Goal: Check status

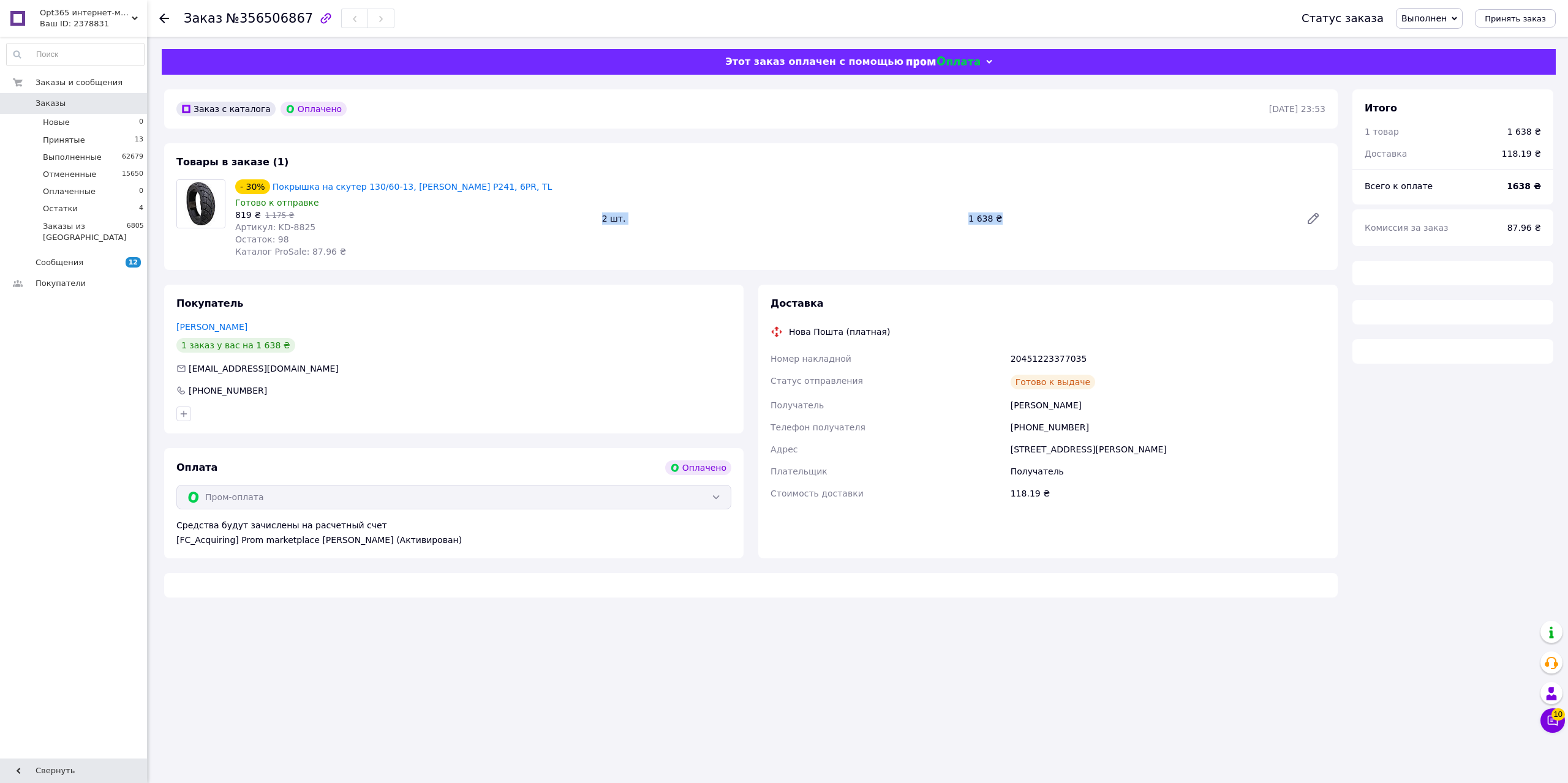
drag, startPoint x: 618, startPoint y: 220, endPoint x: 994, endPoint y: 226, distance: 376.0
click at [994, 226] on div "- 30% Покрышка на скутер 130/60-13, Wanda P241, 6PR, TL Готово к отправке 819 ₴…" at bounding box center [780, 218] width 1100 height 83
click at [995, 226] on div "1 638 ₴" at bounding box center [1129, 219] width 332 height 17
drag, startPoint x: 1013, startPoint y: 220, endPoint x: 954, endPoint y: 220, distance: 59.0
click at [954, 220] on div "- 30% Покрышка на скутер 130/60-13, Wanda P241, 6PR, TL Готово к отправке 819 ₴…" at bounding box center [780, 218] width 1100 height 83
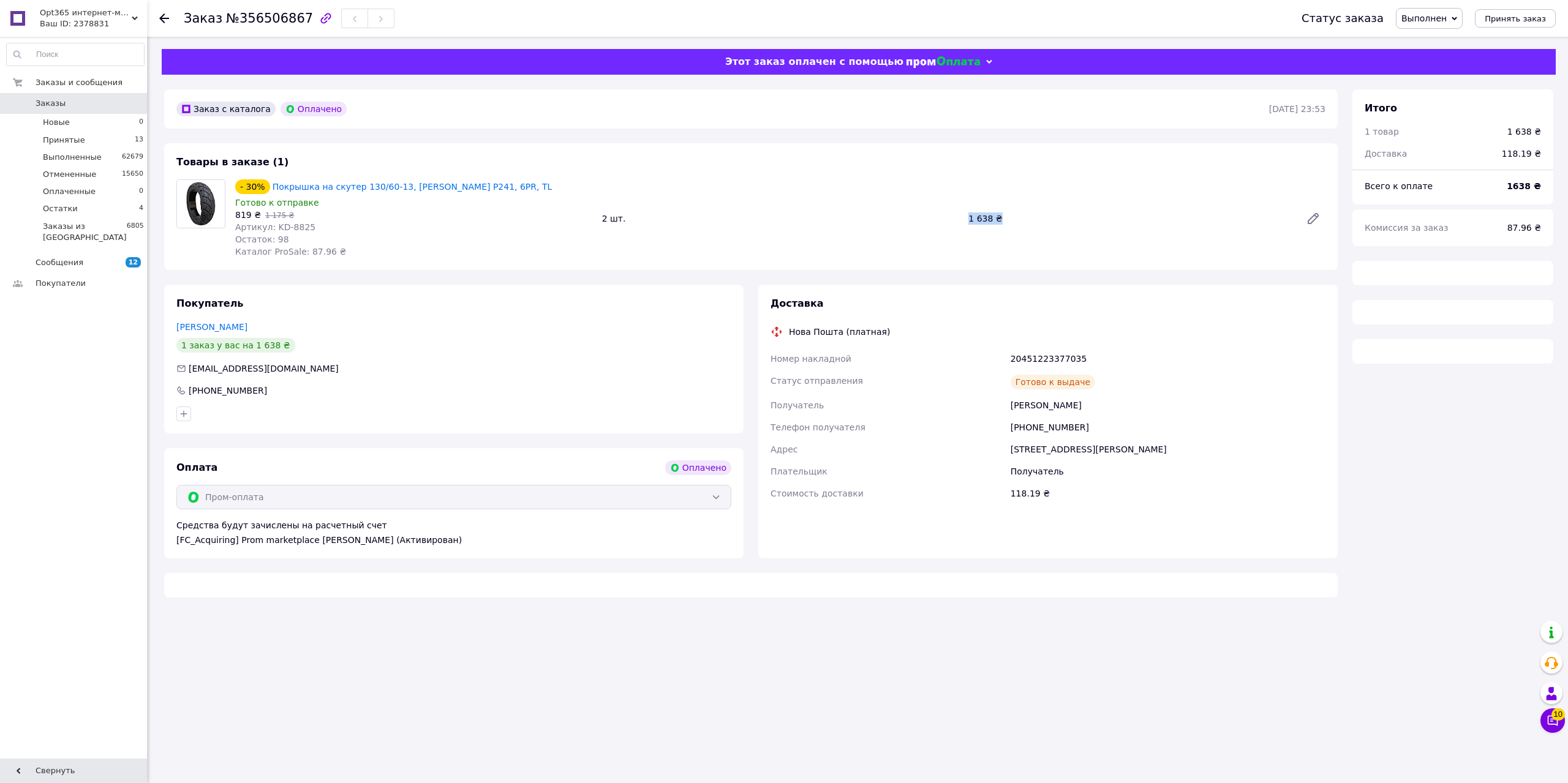
click at [954, 220] on div "2 шт." at bounding box center [780, 219] width 367 height 17
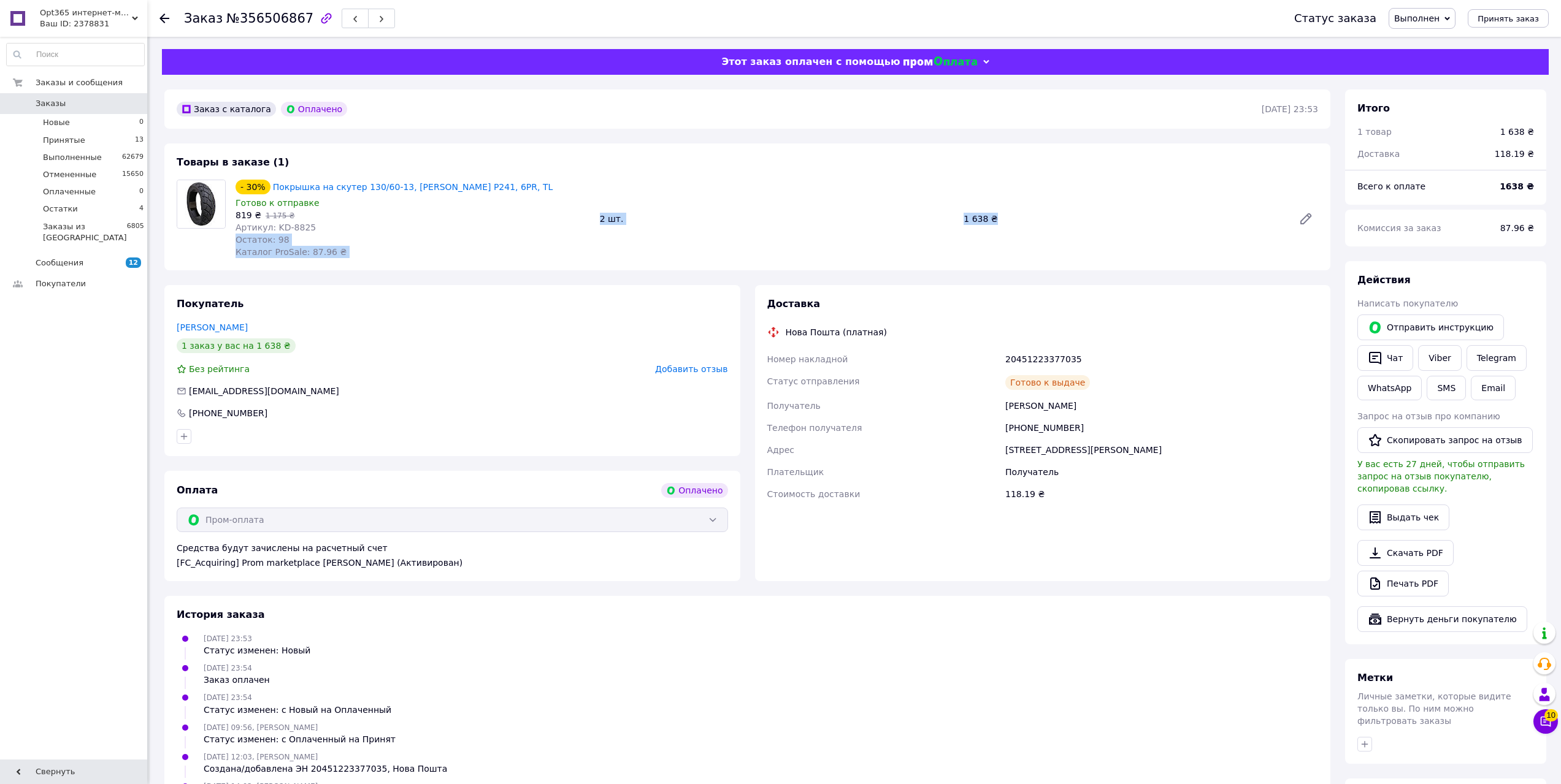
drag, startPoint x: 596, startPoint y: 222, endPoint x: 1026, endPoint y: 236, distance: 430.2
click at [1026, 236] on div "- 30% Покрышка на скутер 130/60-13, Wanda P241, 6PR, TL Готово к отправке 819 ₴…" at bounding box center [777, 218] width 1093 height 84
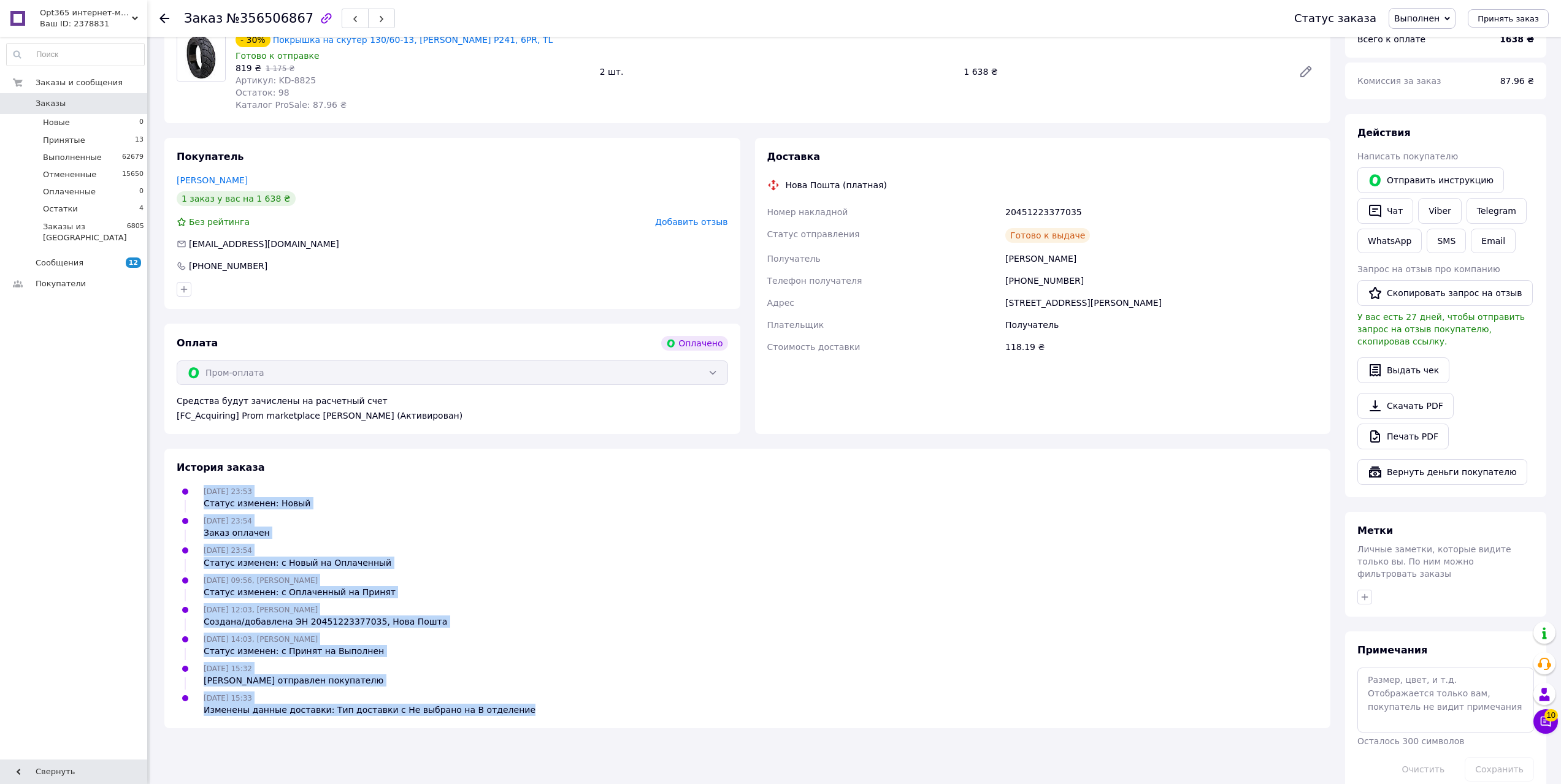
drag, startPoint x: 502, startPoint y: 715, endPoint x: 202, endPoint y: 489, distance: 375.6
click at [202, 489] on ul "09.08.2025 23:53 Статус изменен: Новый 09.08.2025 23:54 Заказ оплачен 09.08.202…" at bounding box center [747, 600] width 1141 height 231
click at [202, 489] on div "09.08.2025 23:53 Статус изменен: Новый" at bounding box center [256, 497] width 116 height 24
drag, startPoint x: 202, startPoint y: 489, endPoint x: 540, endPoint y: 708, distance: 402.7
click at [540, 708] on ul "09.08.2025 23:53 Статус изменен: Новый 09.08.2025 23:54 Заказ оплачен 09.08.202…" at bounding box center [747, 600] width 1141 height 231
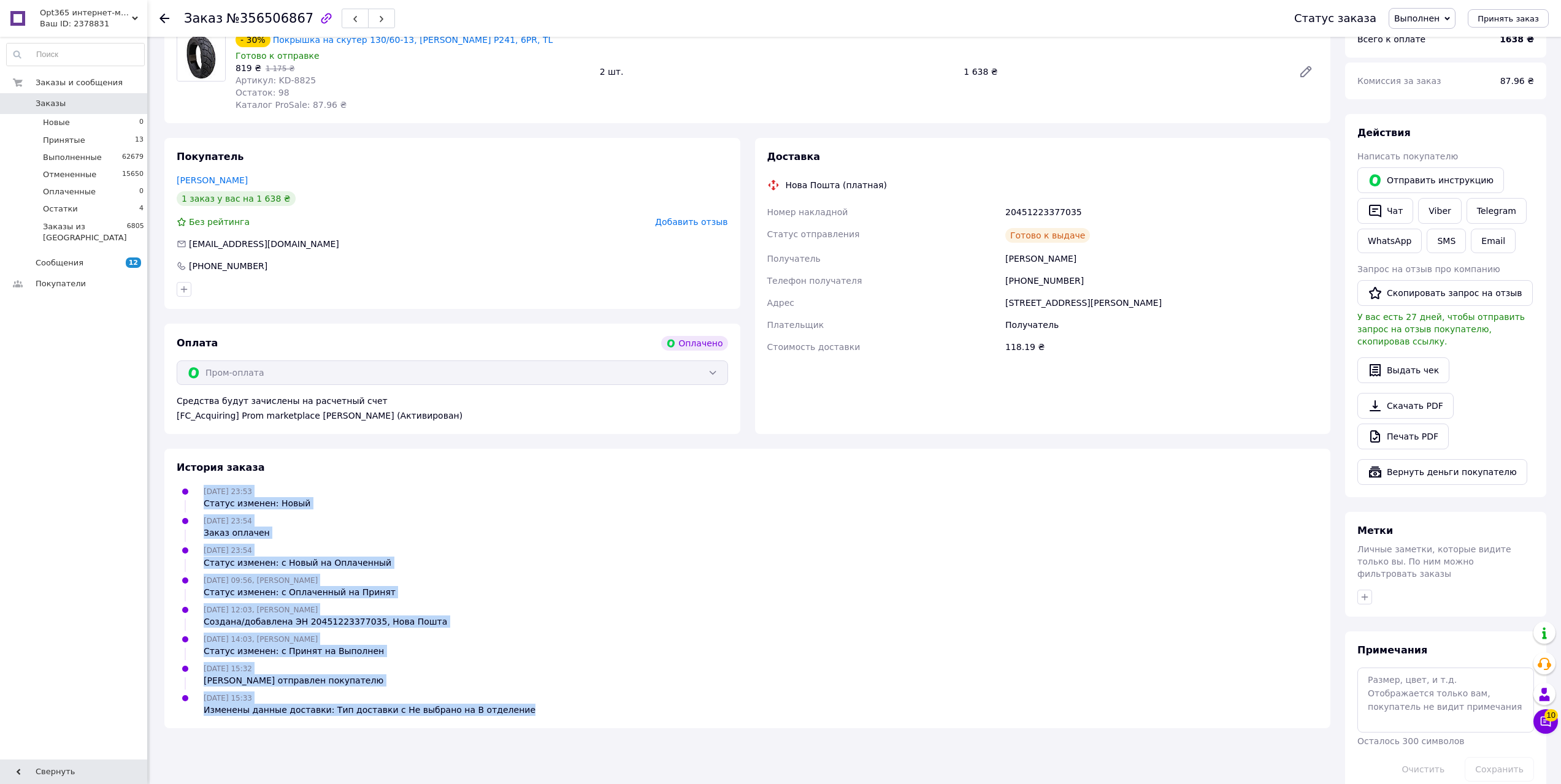
click at [540, 708] on div "11.08.2025 15:33 Изменены данные доставки: Тип доставки с Не выбрано на В отдел…" at bounding box center [747, 704] width 1151 height 24
drag, startPoint x: 540, startPoint y: 708, endPoint x: 206, endPoint y: 489, distance: 399.4
click at [206, 489] on ul "09.08.2025 23:53 Статус изменен: Новый 09.08.2025 23:54 Заказ оплачен 09.08.202…" at bounding box center [747, 600] width 1141 height 231
click at [206, 489] on span "09.08.2025 23:53" at bounding box center [228, 492] width 49 height 9
drag, startPoint x: 206, startPoint y: 489, endPoint x: 513, endPoint y: 705, distance: 375.4
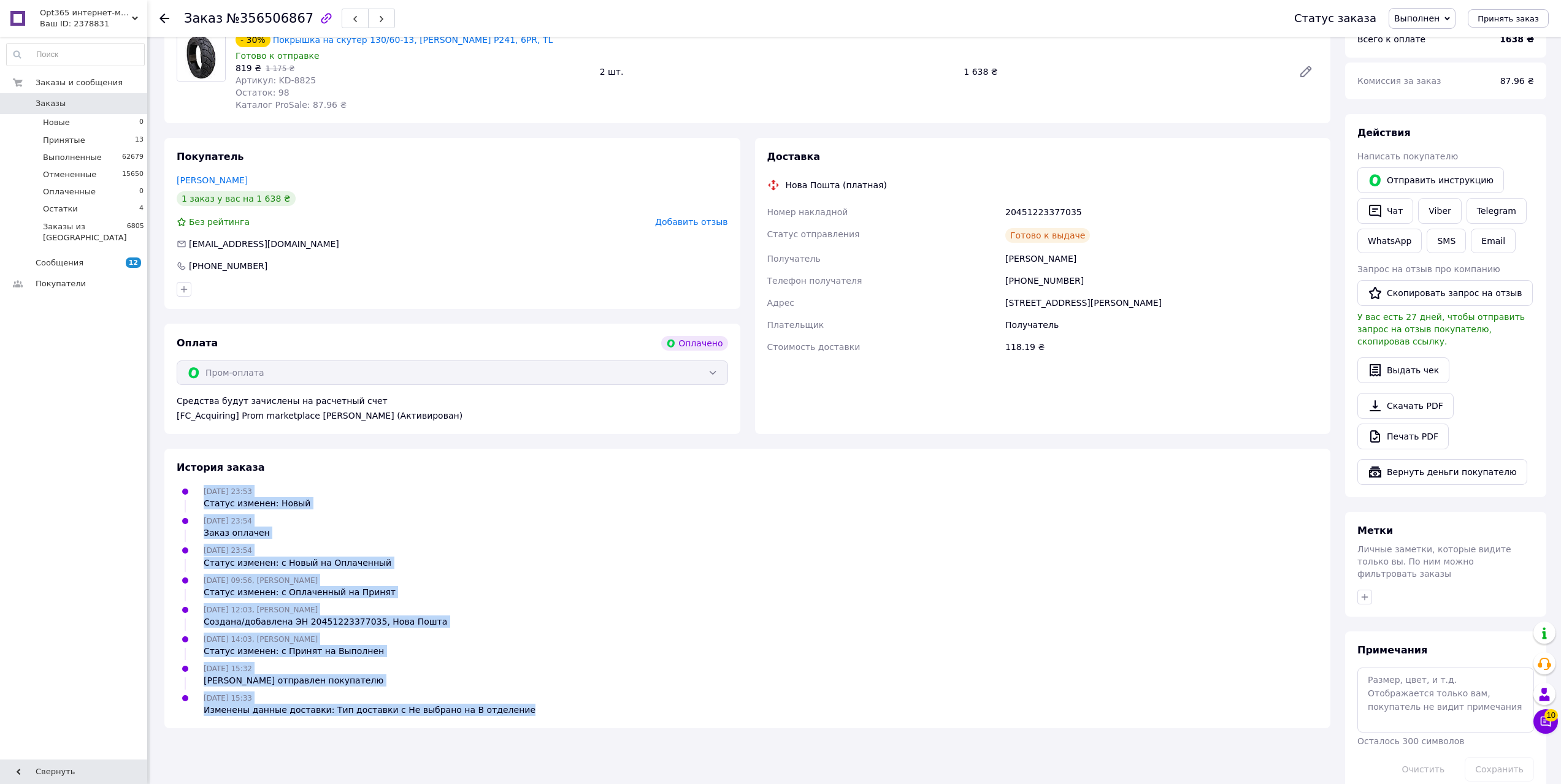
click at [513, 705] on ul "09.08.2025 23:53 Статус изменен: Новый 09.08.2025 23:54 Заказ оплачен 09.08.202…" at bounding box center [747, 600] width 1141 height 231
click at [513, 705] on div "11.08.2025 15:33 Изменены данные доставки: Тип доставки с Не выбрано на В отдел…" at bounding box center [747, 704] width 1151 height 24
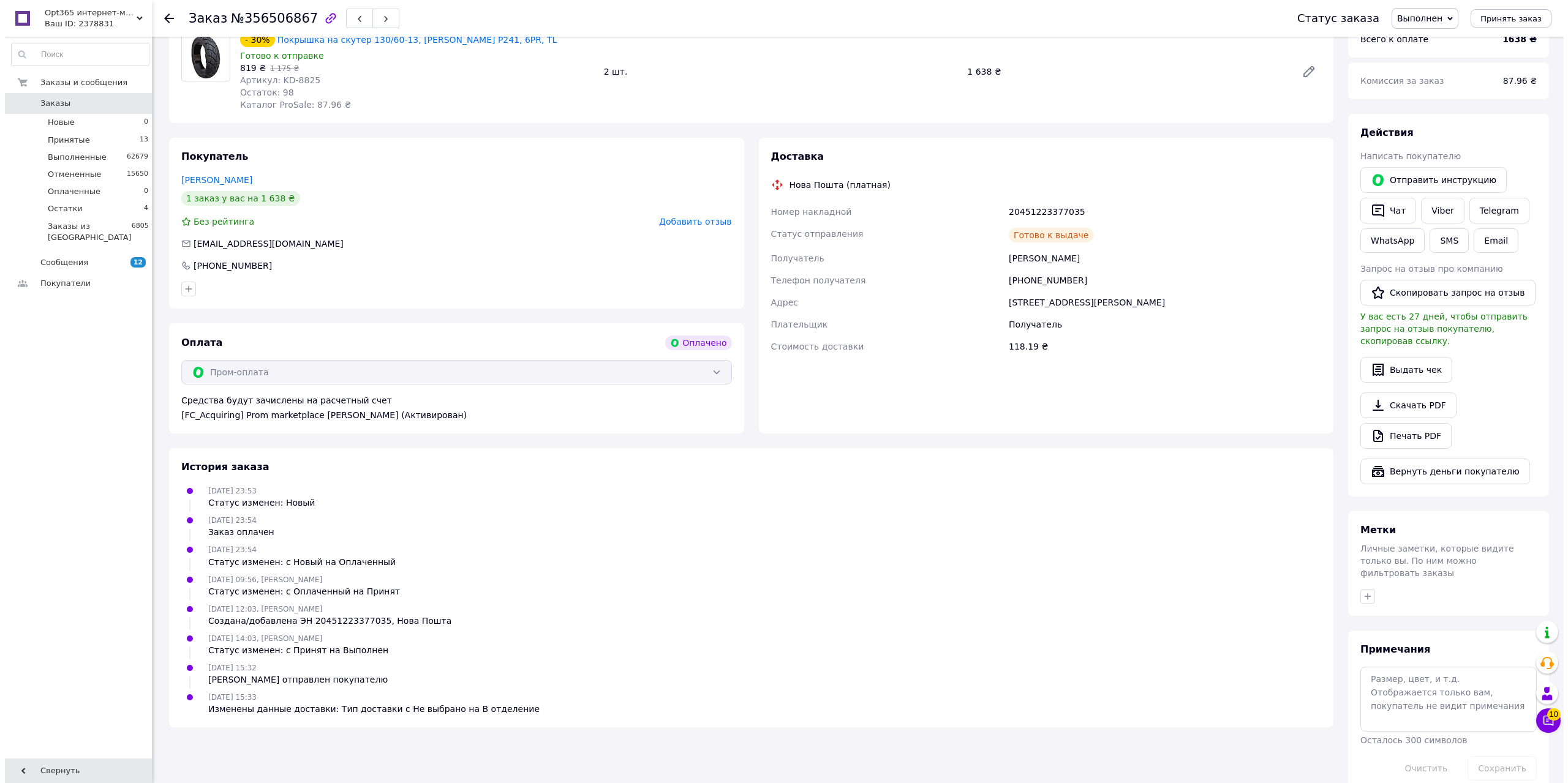
scroll to position [0, 0]
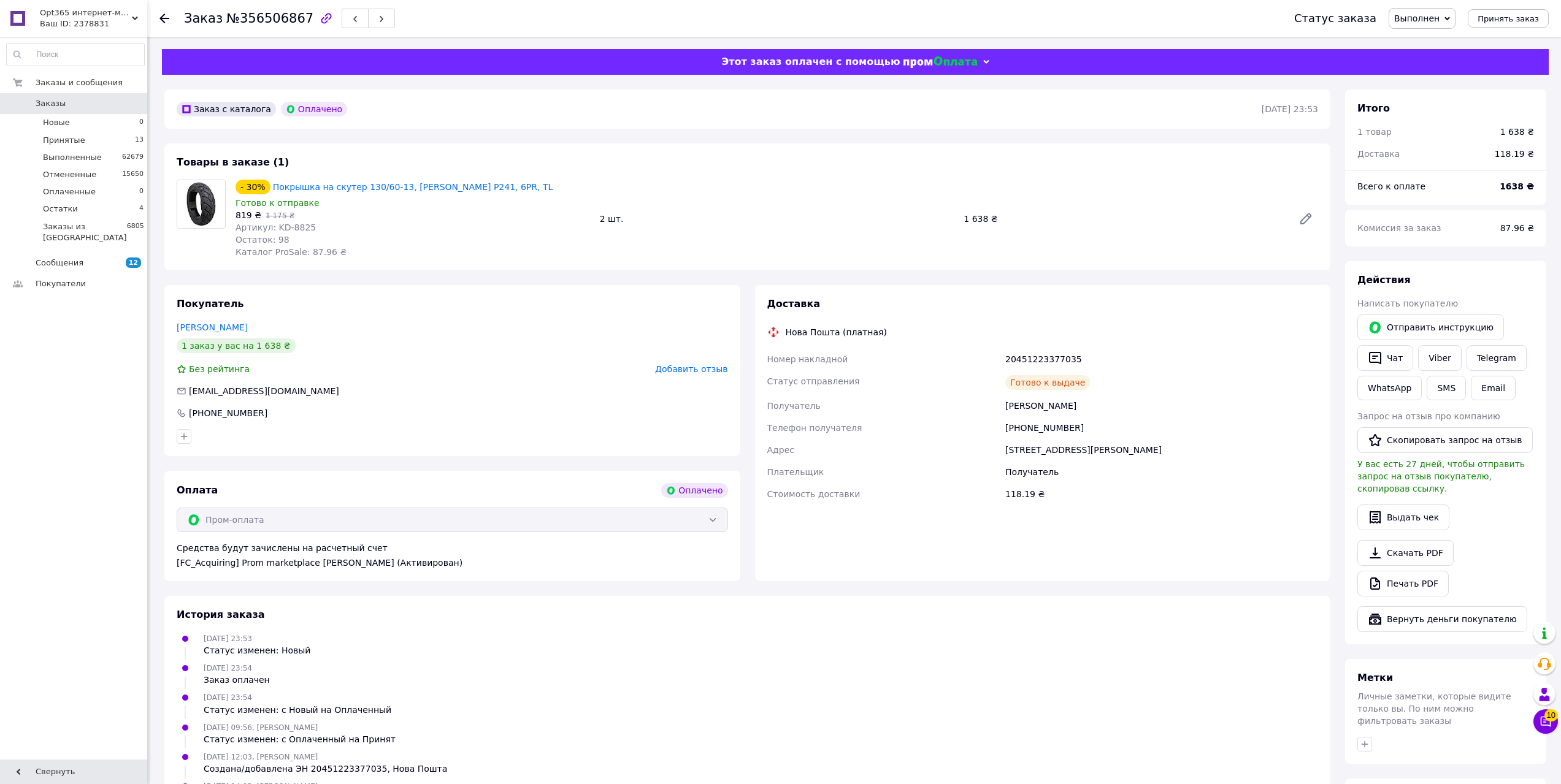
click at [106, 98] on link "Заказы 0" at bounding box center [75, 104] width 151 height 21
drag, startPoint x: 286, startPoint y: 110, endPoint x: 335, endPoint y: 111, distance: 49.0
click at [335, 111] on div "Заказ с каталога Оплачено" at bounding box center [718, 109] width 1088 height 19
click at [496, 119] on div "Заказ с каталога Оплачено 09.08.2025 | 23:53" at bounding box center [747, 109] width 1166 height 39
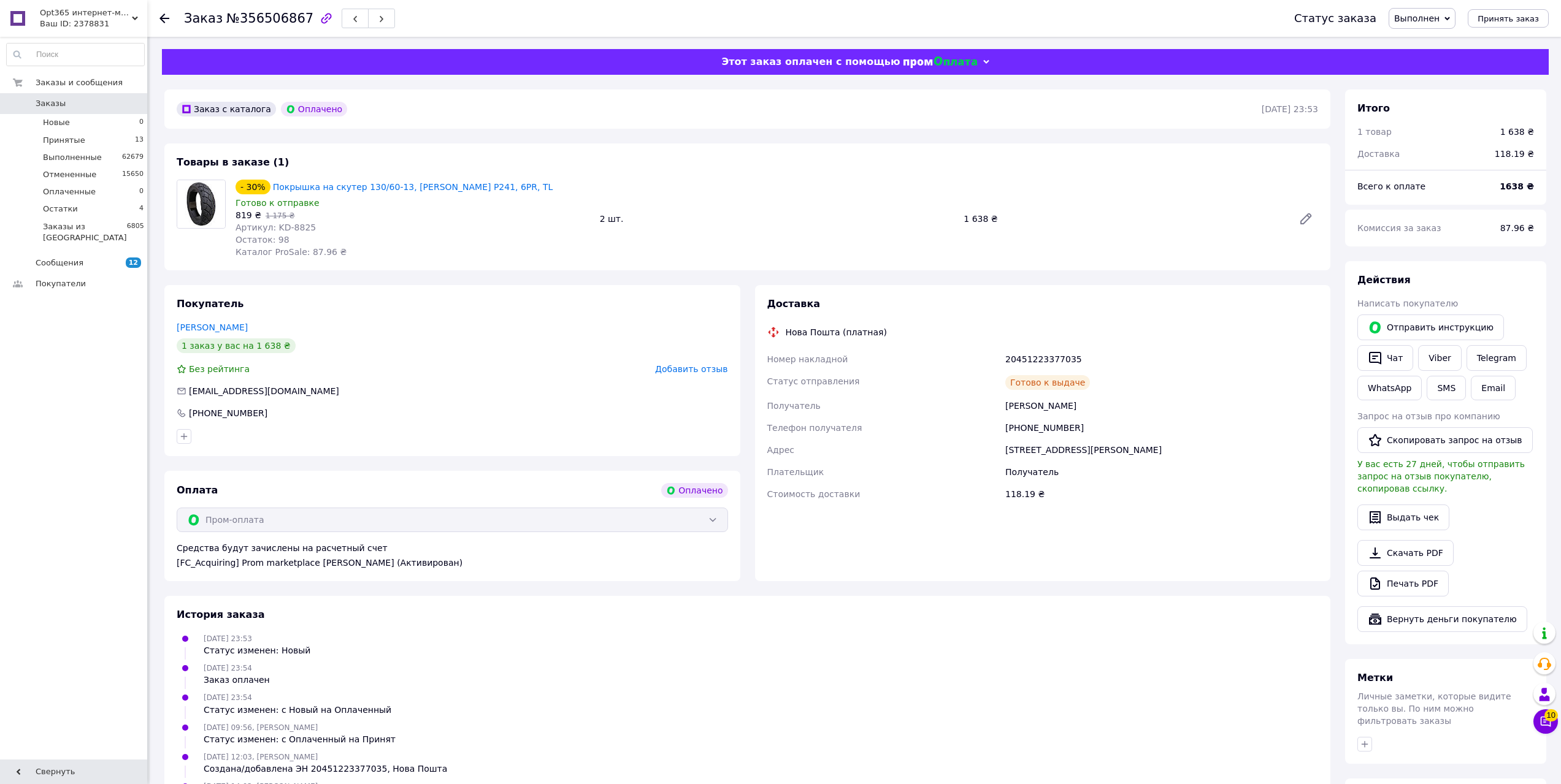
scroll to position [147, 0]
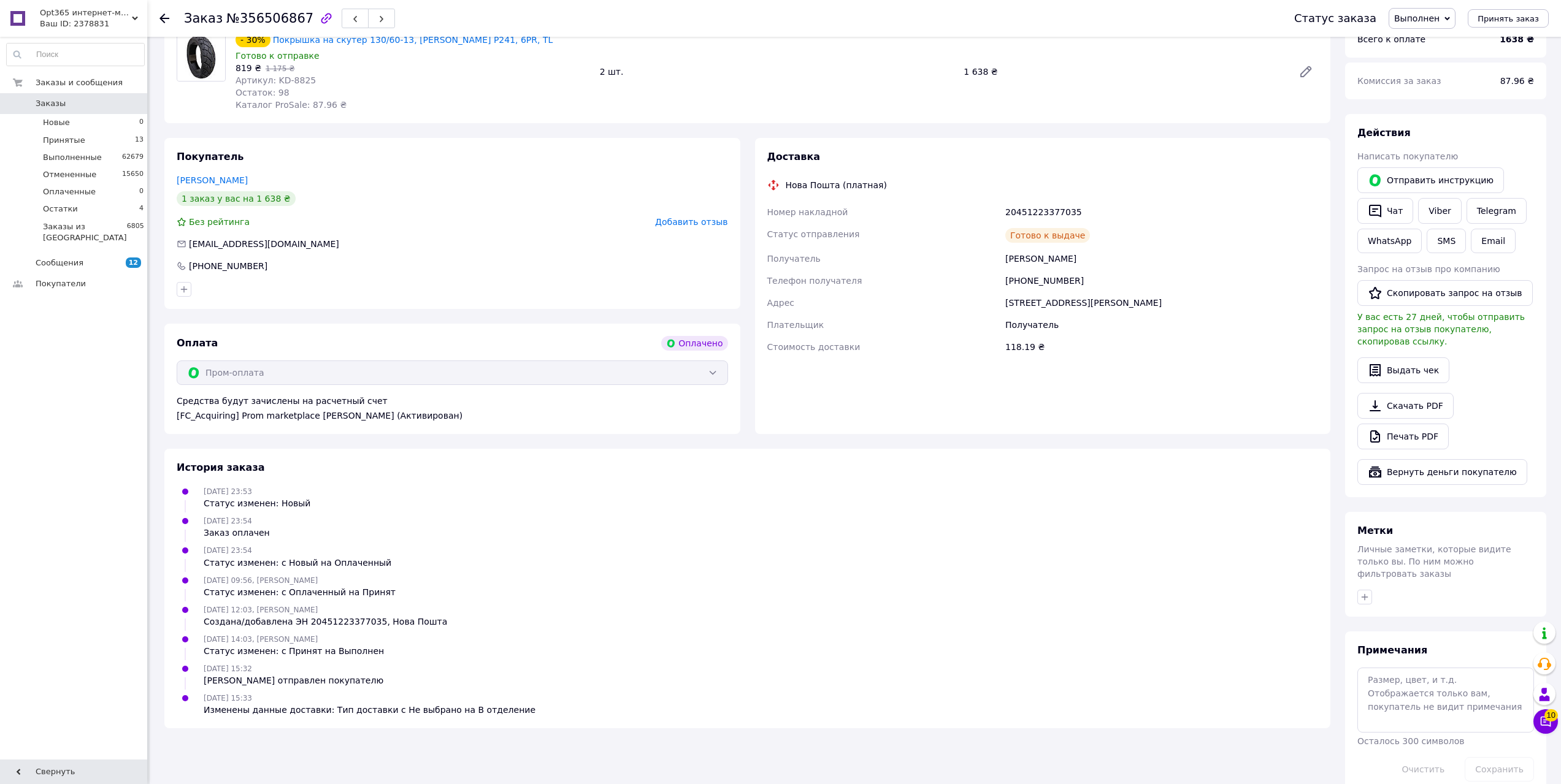
drag, startPoint x: 502, startPoint y: 703, endPoint x: 241, endPoint y: 526, distance: 315.4
click at [241, 526] on ul "09.08.2025 23:53 Статус изменен: Новый 09.08.2025 23:54 Заказ оплачен 09.08.202…" at bounding box center [747, 600] width 1141 height 231
click at [235, 519] on span "09.08.2025 23:54" at bounding box center [228, 521] width 49 height 9
drag, startPoint x: 684, startPoint y: 341, endPoint x: 723, endPoint y: 343, distance: 39.1
click at [723, 343] on div "Оплачено" at bounding box center [694, 343] width 66 height 15
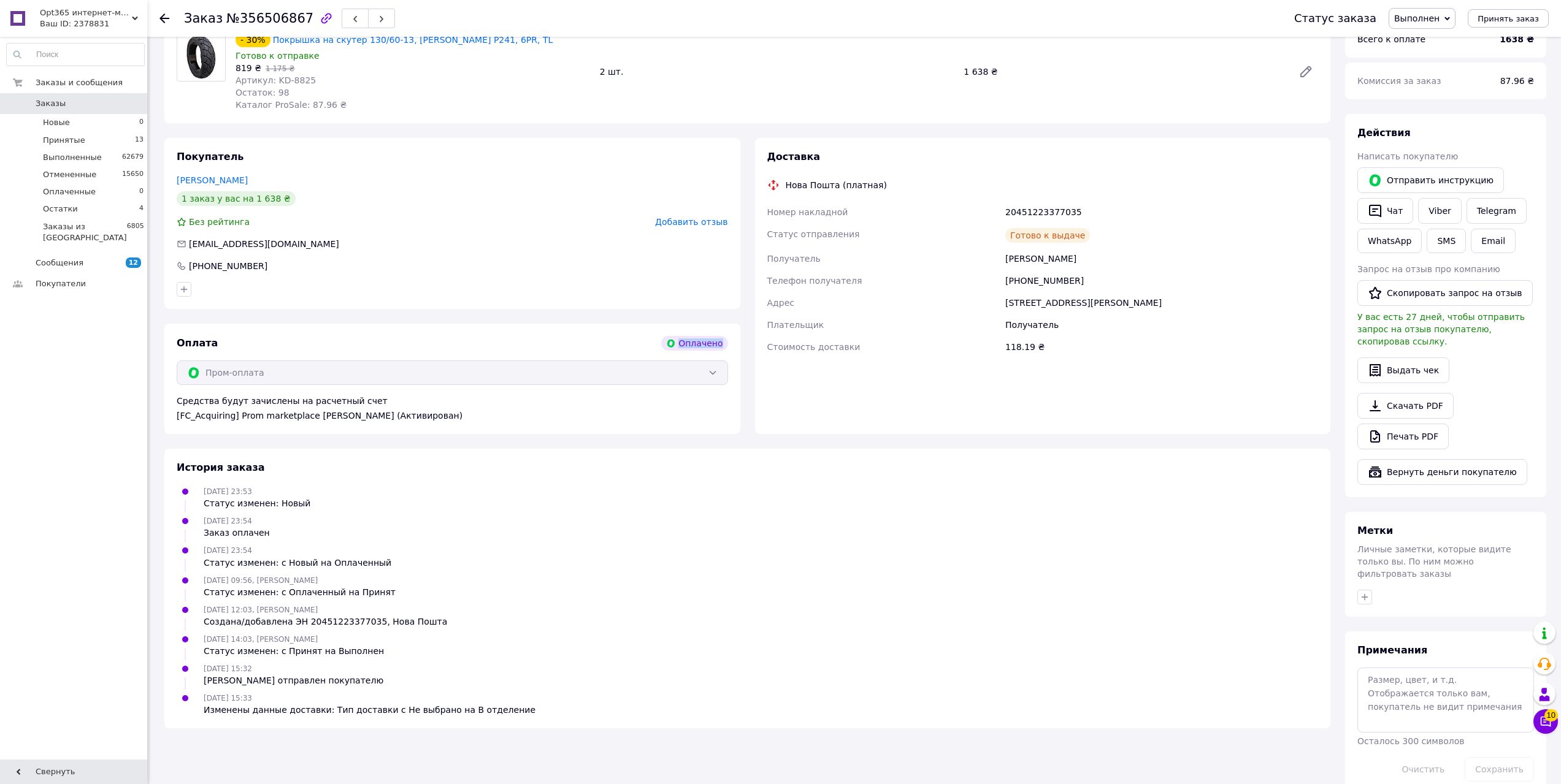
click at [723, 343] on div "Оплачено" at bounding box center [694, 343] width 66 height 15
click at [1024, 366] on div "Доставка Нова Пошта (платная) Номер накладной 20451223377035 Статус отправления…" at bounding box center [1043, 258] width 551 height 218
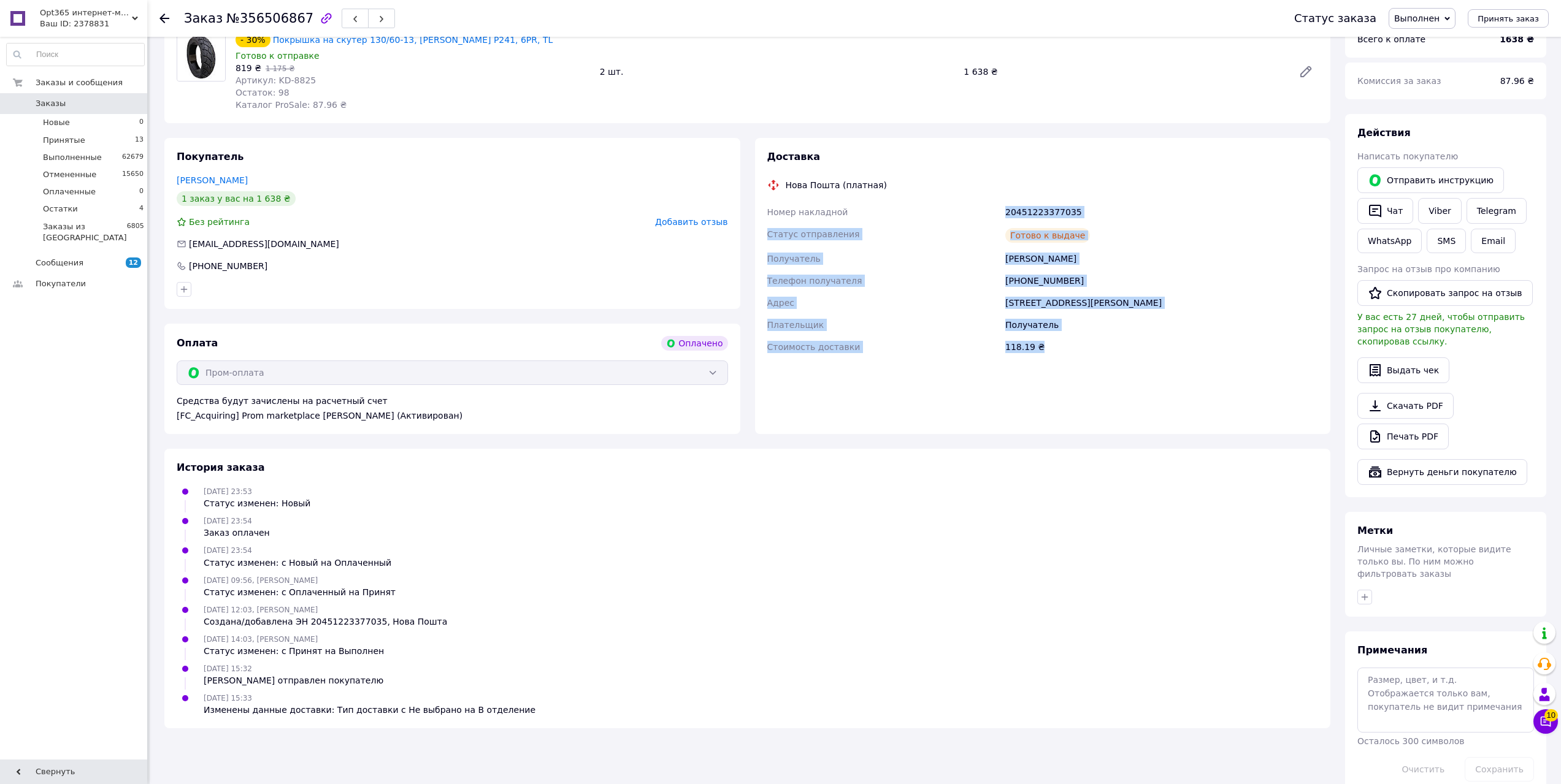
drag, startPoint x: 1056, startPoint y: 351, endPoint x: 976, endPoint y: 216, distance: 156.9
click at [976, 216] on div "Номер накладной 20451223377035 Статус отправления Готово к выдаче Получатель На…" at bounding box center [1043, 280] width 556 height 157
click at [976, 216] on div "Номер накладной" at bounding box center [884, 212] width 239 height 22
drag, startPoint x: 767, startPoint y: 211, endPoint x: 1051, endPoint y: 340, distance: 311.9
click at [1051, 340] on div "Номер накладной 20451223377035 Статус отправления Готово к выдаче Получатель На…" at bounding box center [1043, 280] width 556 height 157
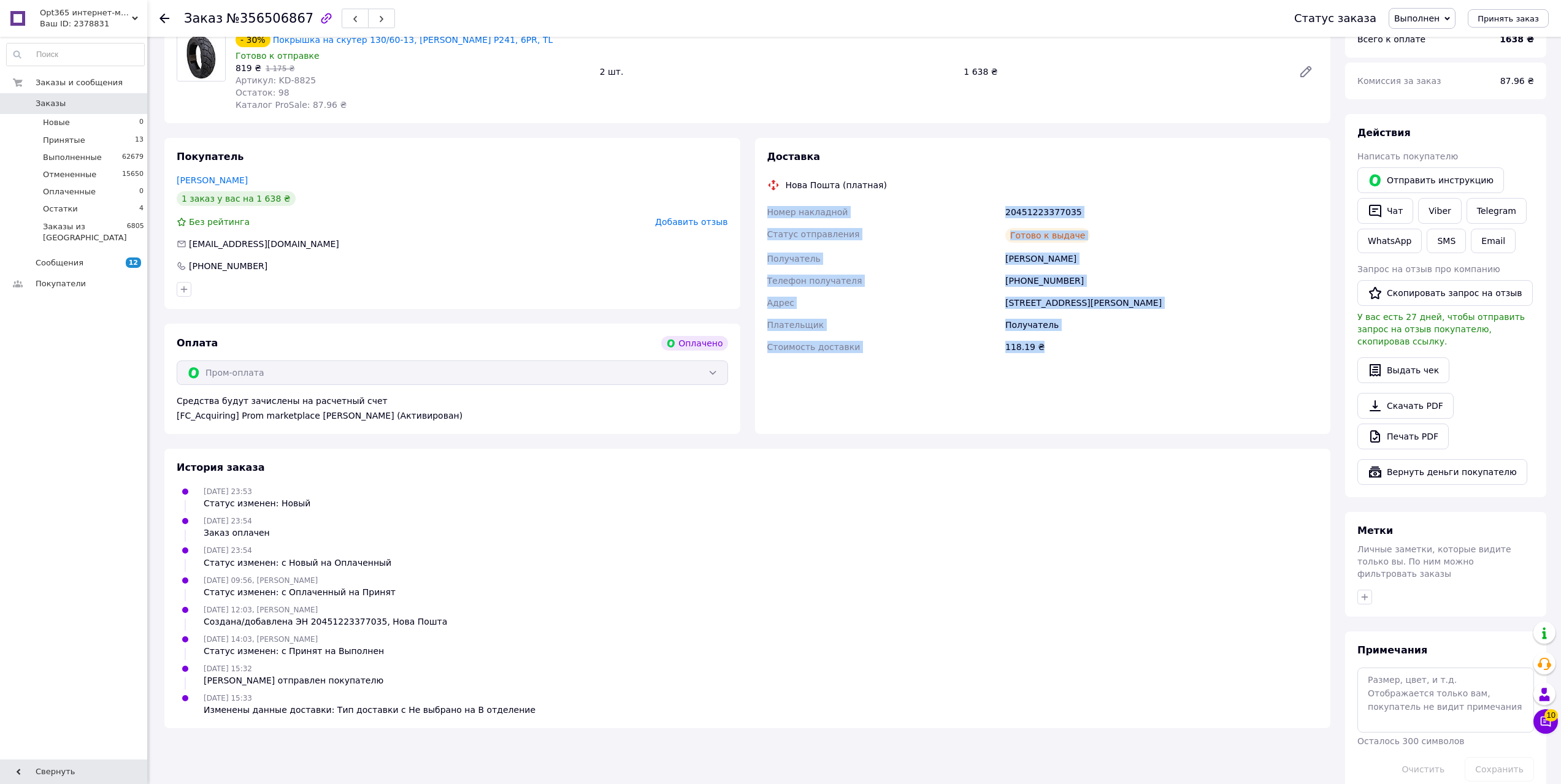
click at [1051, 340] on div "118.19 ₴" at bounding box center [1161, 347] width 318 height 22
